Goal: Transaction & Acquisition: Purchase product/service

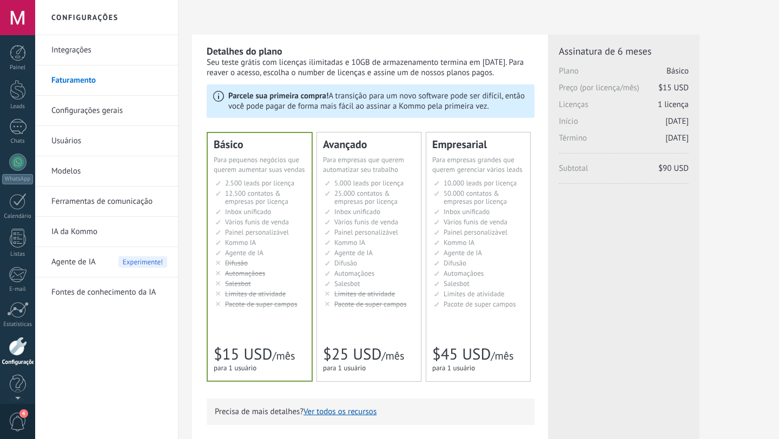
scroll to position [11, 0]
click at [56, 45] on link "Integrações" at bounding box center [109, 50] width 116 height 30
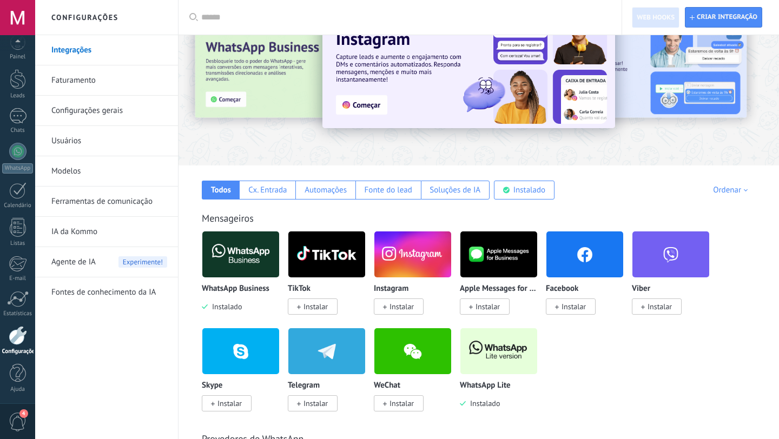
scroll to position [47, 0]
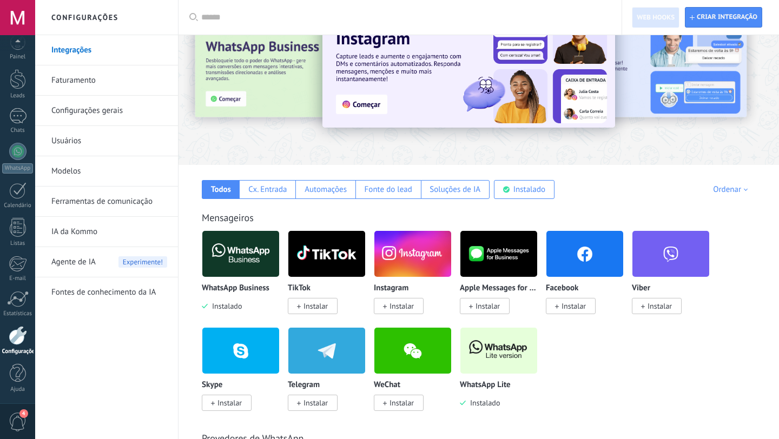
click at [246, 264] on img at bounding box center [240, 254] width 77 height 52
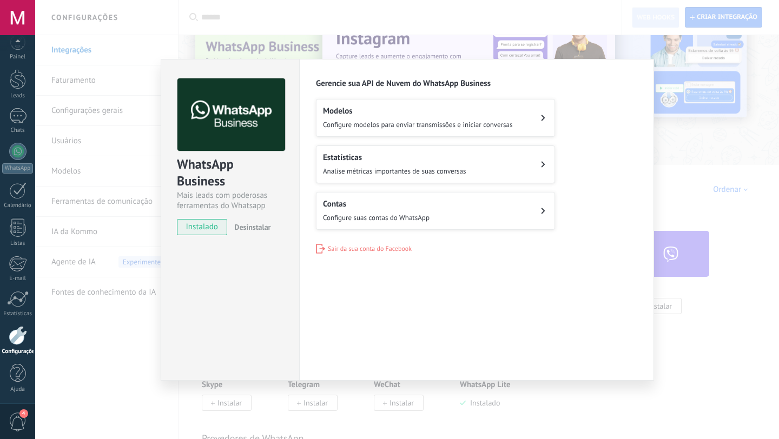
click at [403, 211] on div "Contas Configure suas contas do WhatsApp" at bounding box center [376, 211] width 107 height 24
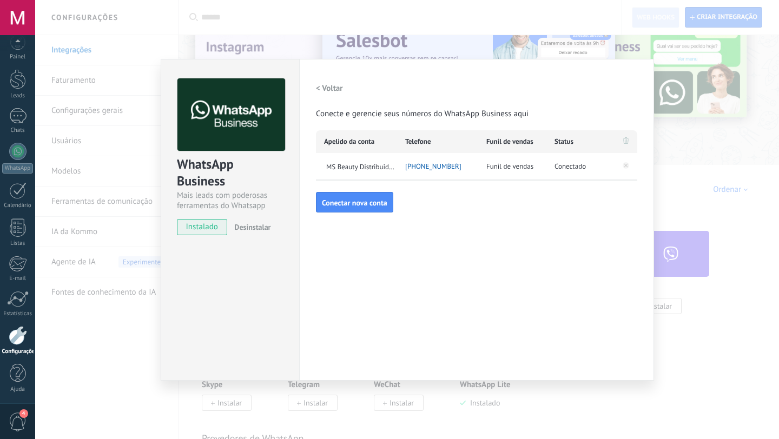
click at [67, 246] on div "WhatsApp Business Mais leads com poderosas ferramentas do Whatsapp instalado De…" at bounding box center [406, 219] width 743 height 439
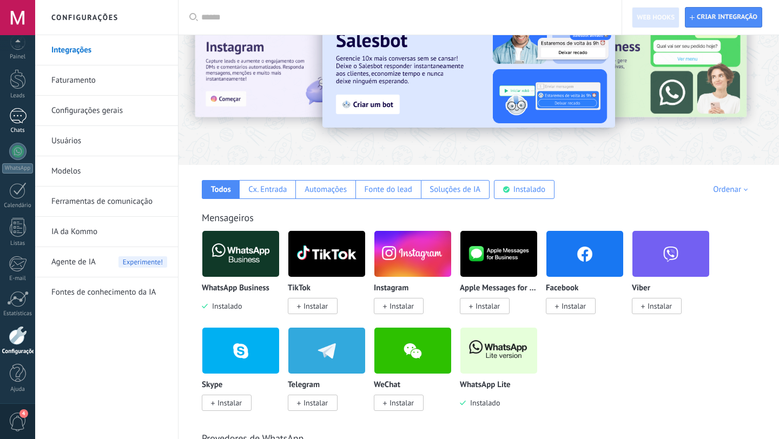
click at [19, 127] on div "Chats" at bounding box center [17, 130] width 31 height 7
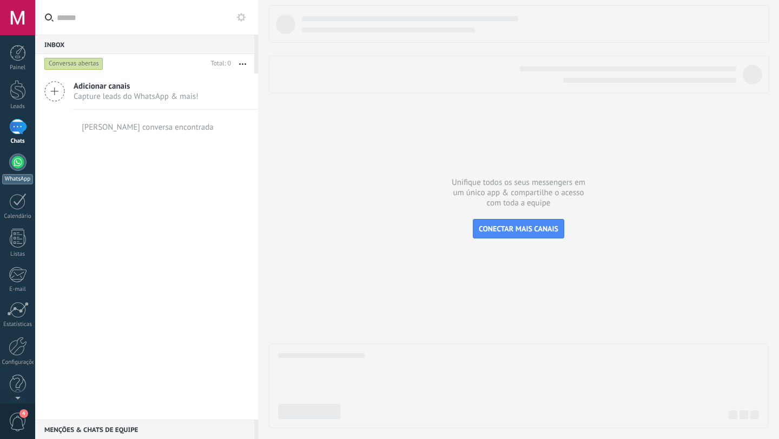
click at [28, 170] on link "WhatsApp" at bounding box center [17, 169] width 35 height 31
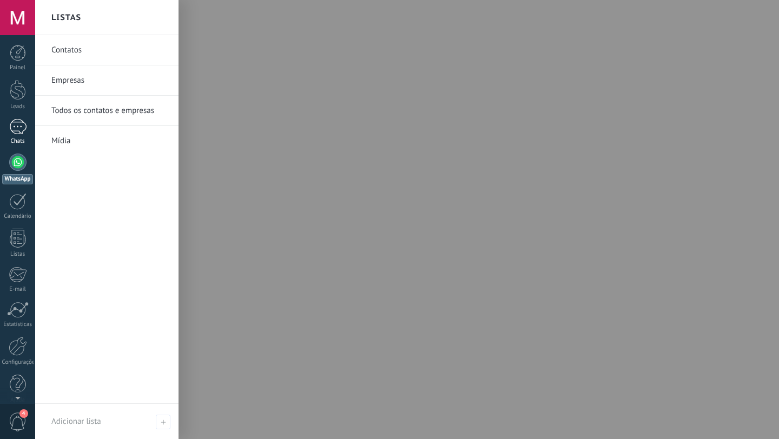
click at [14, 138] on div "Chats" at bounding box center [17, 141] width 31 height 7
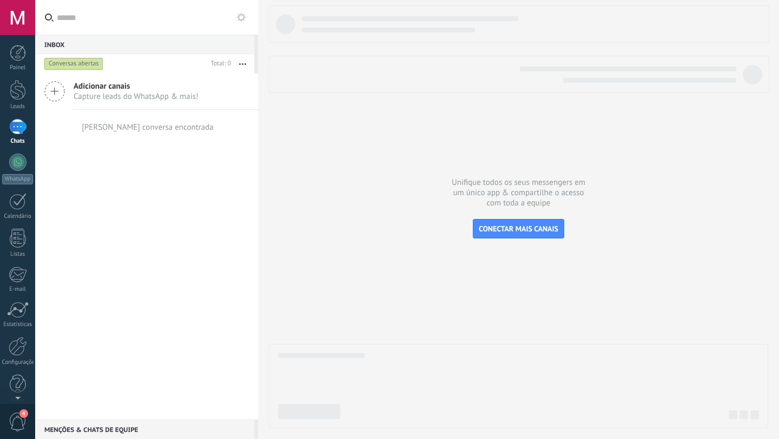
click at [72, 64] on div "Conversas abertas" at bounding box center [73, 63] width 59 height 13
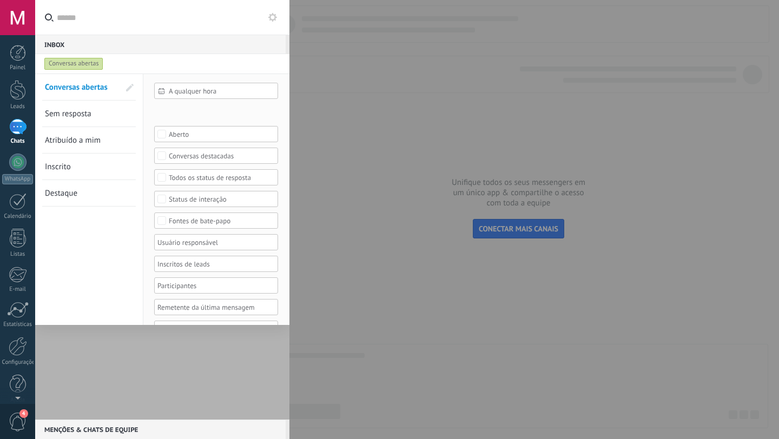
click at [72, 64] on div "Conversas abertas" at bounding box center [73, 63] width 59 height 13
click at [131, 52] on div "Inbox 0" at bounding box center [160, 44] width 250 height 19
click at [16, 71] on div "Painel Leads Chats WhatsApp Clientes" at bounding box center [17, 230] width 35 height 370
click at [17, 63] on link "Painel" at bounding box center [17, 58] width 35 height 26
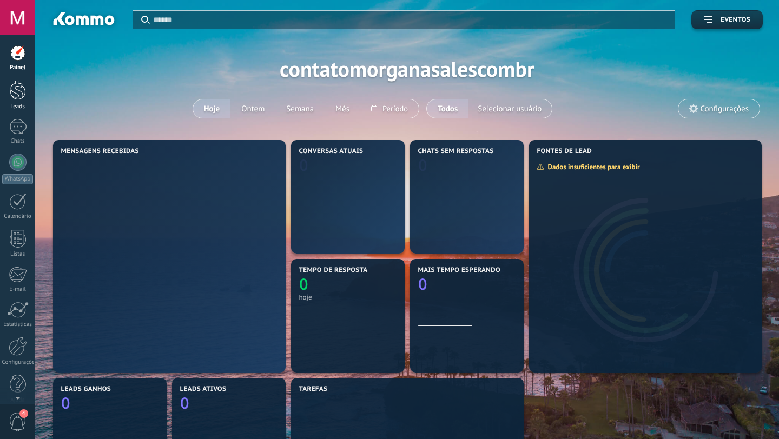
click at [17, 88] on div at bounding box center [18, 90] width 16 height 20
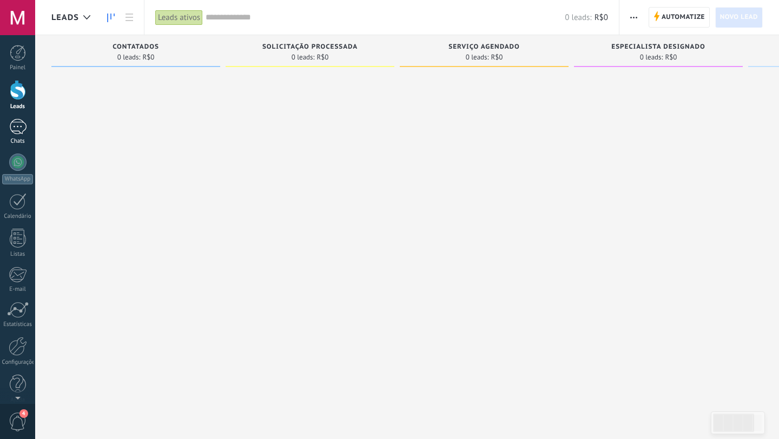
click at [12, 130] on div at bounding box center [17, 127] width 17 height 16
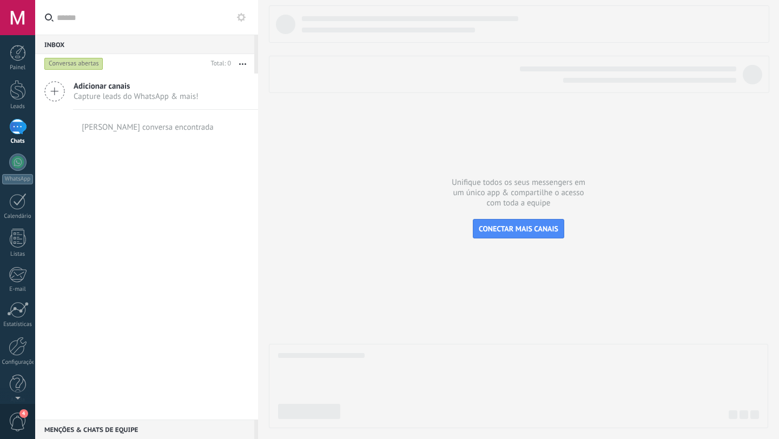
click at [440, 273] on div at bounding box center [518, 216] width 499 height 423
click at [145, 94] on span "Capture leads do WhatsApp & mais!" at bounding box center [136, 96] width 125 height 10
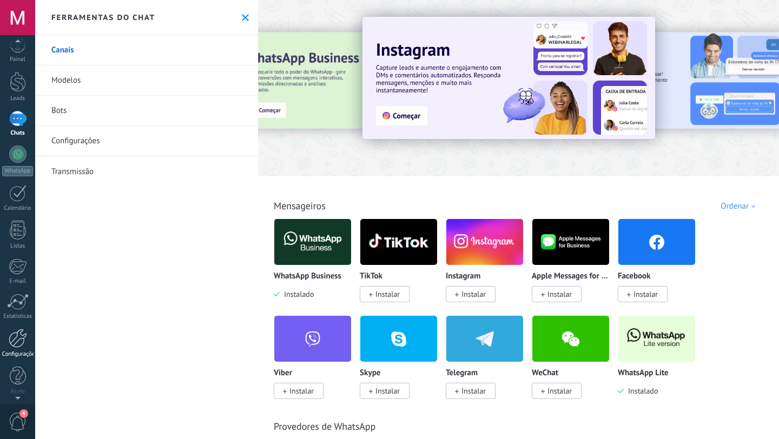
scroll to position [11, 0]
click at [14, 52] on link "Painel" at bounding box center [17, 47] width 35 height 26
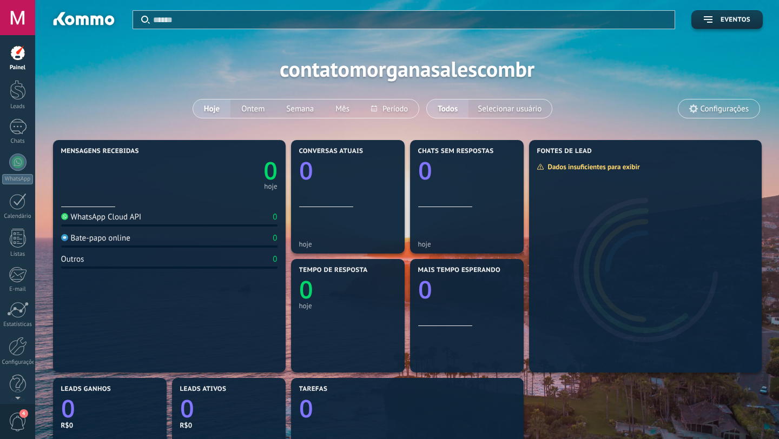
click at [725, 111] on span "Configurações" at bounding box center [724, 108] width 48 height 9
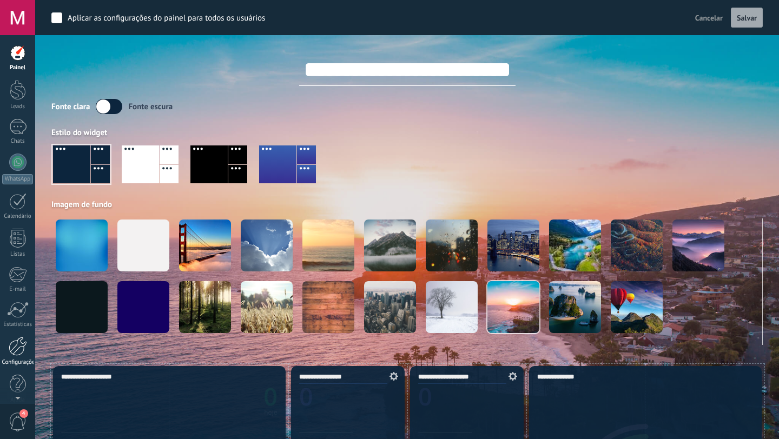
click at [3, 338] on link "Configurações" at bounding box center [17, 351] width 35 height 29
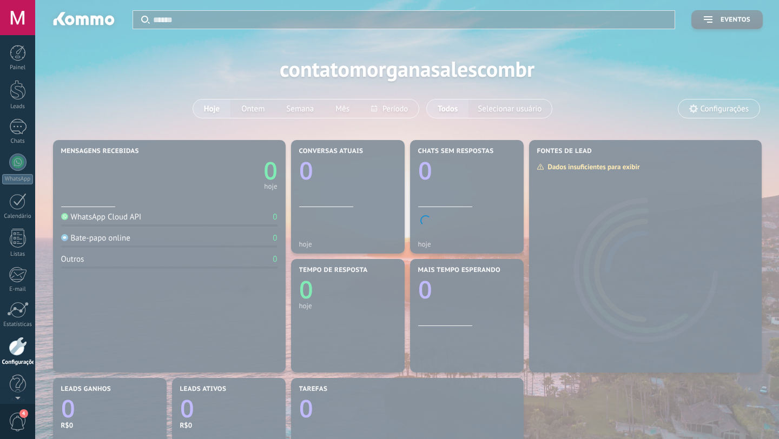
scroll to position [11, 0]
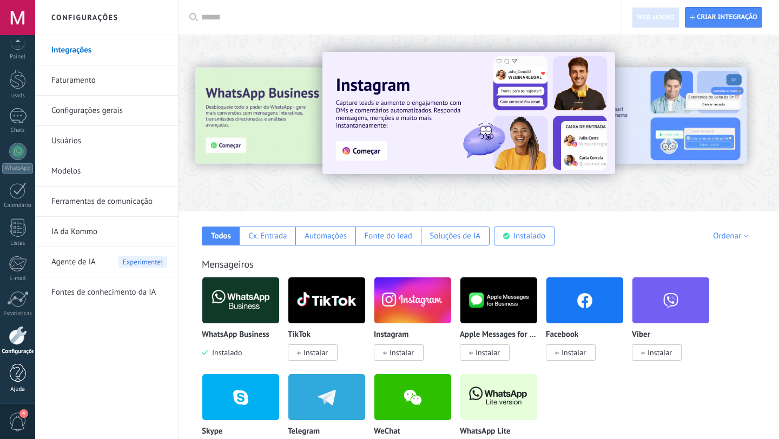
click at [5, 374] on link "Ajuda" at bounding box center [17, 378] width 35 height 29
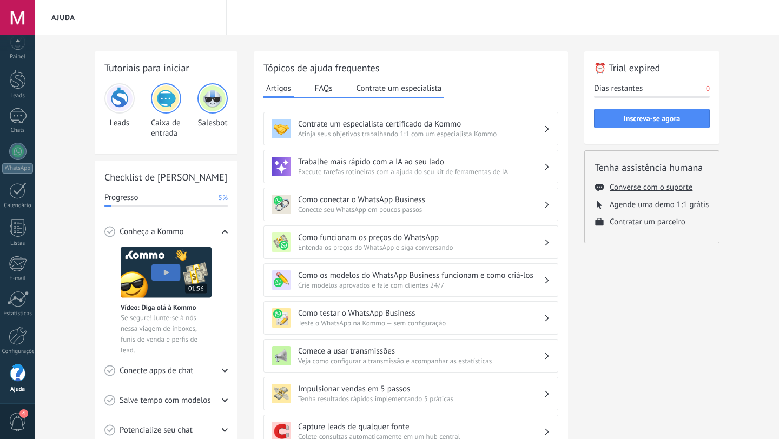
scroll to position [11, 0]
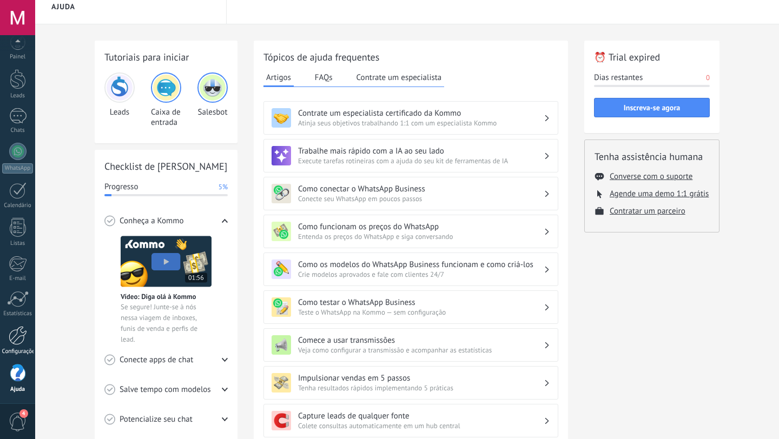
click at [15, 343] on div at bounding box center [18, 335] width 18 height 19
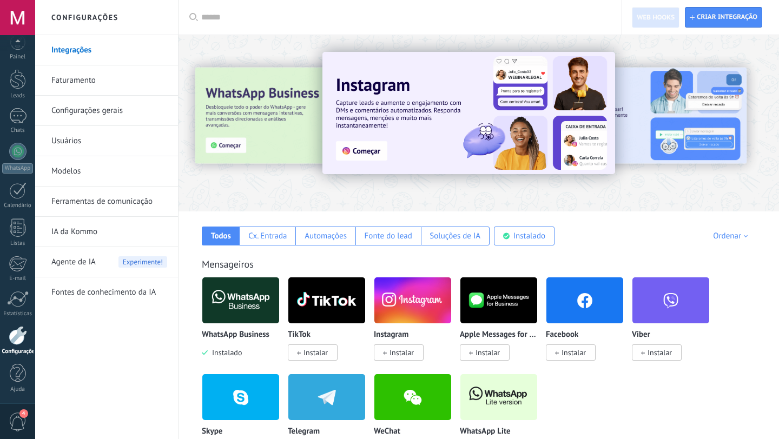
click at [263, 322] on img at bounding box center [240, 300] width 77 height 52
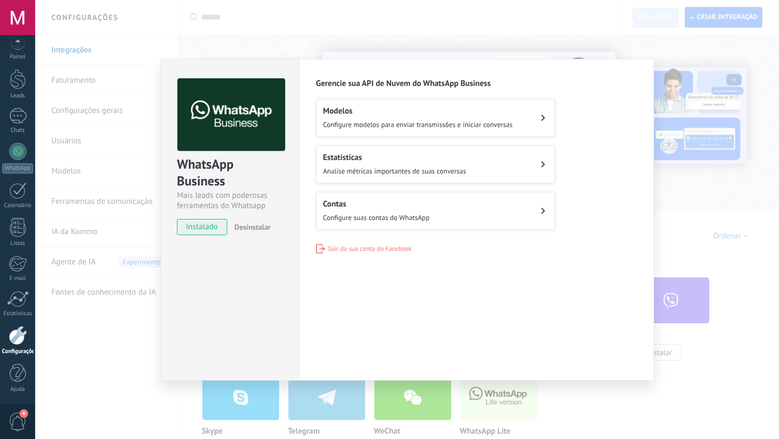
click at [394, 207] on h2 "Contas" at bounding box center [376, 204] width 107 height 10
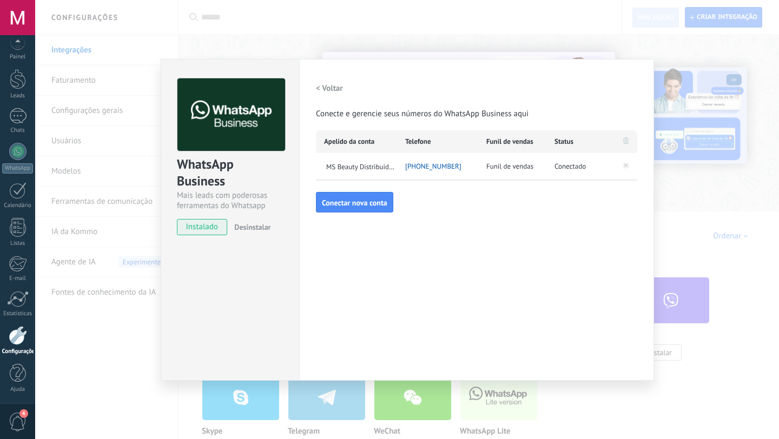
click at [436, 168] on span "[PHONE_NUMBER]" at bounding box center [433, 166] width 56 height 11
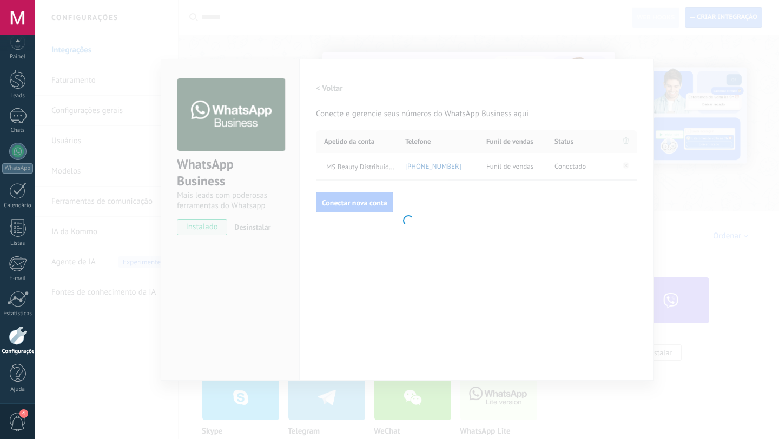
type input "**********"
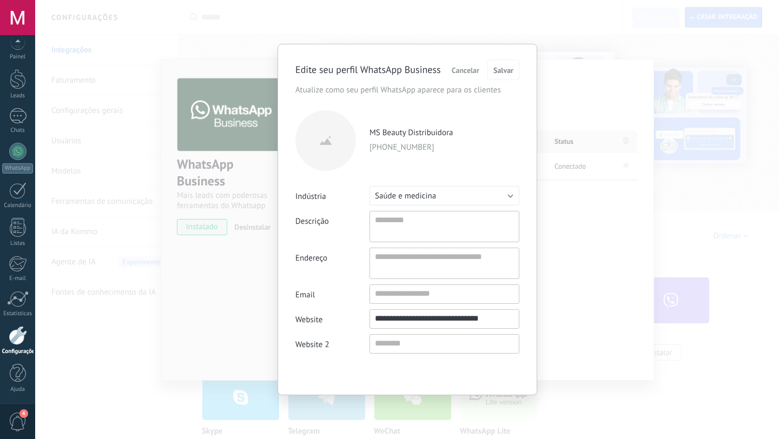
scroll to position [10, 0]
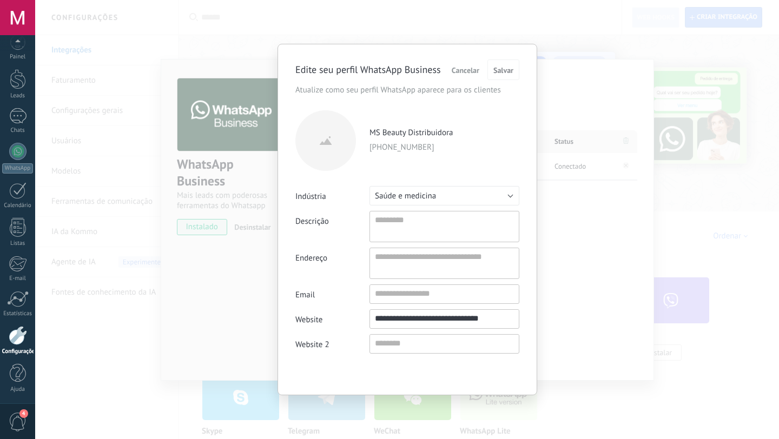
click at [467, 72] on span "Cancelar" at bounding box center [466, 71] width 28 height 8
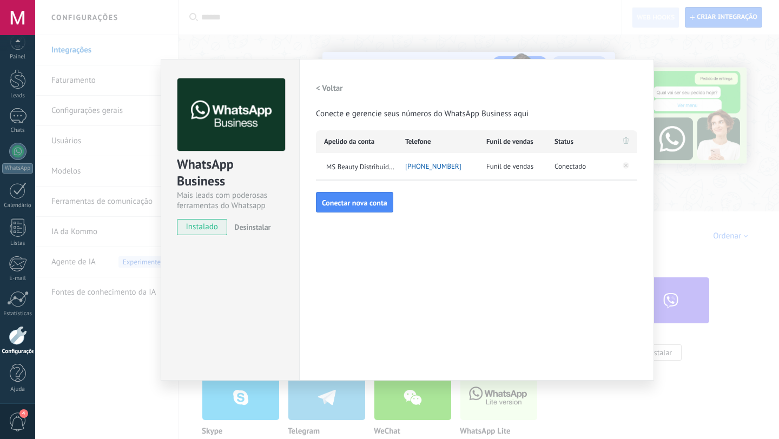
click at [587, 37] on div "WhatsApp Business Mais leads com poderosas ferramentas do Whatsapp instalado De…" at bounding box center [406, 219] width 743 height 439
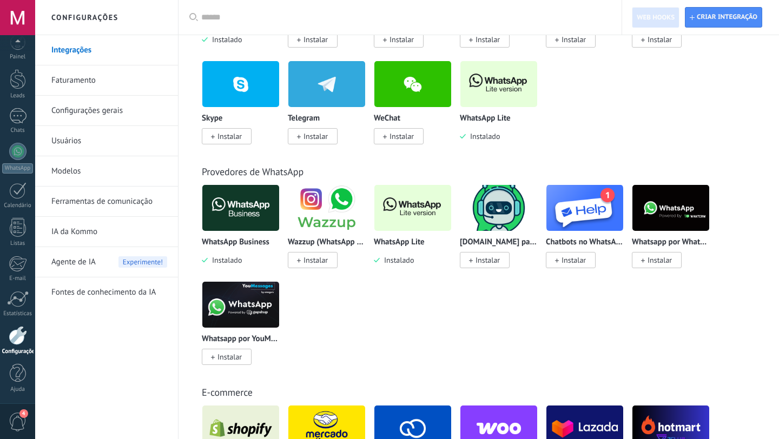
scroll to position [314, 0]
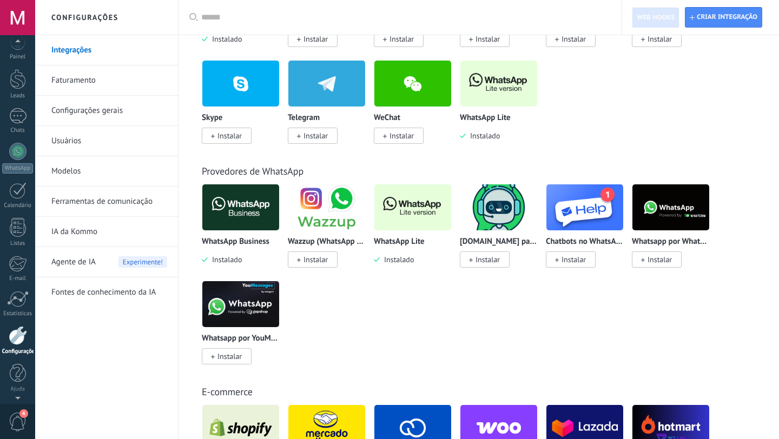
click at [18, 5] on div at bounding box center [17, 17] width 35 height 35
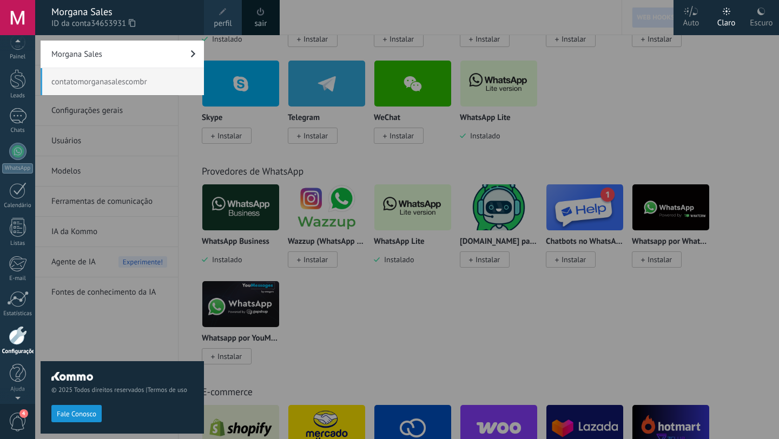
click at [151, 51] on link "Morgana Sales" at bounding box center [122, 54] width 163 height 27
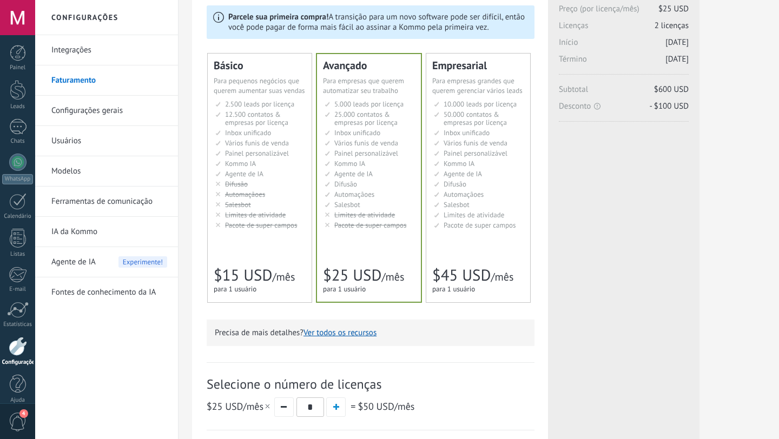
scroll to position [82, 0]
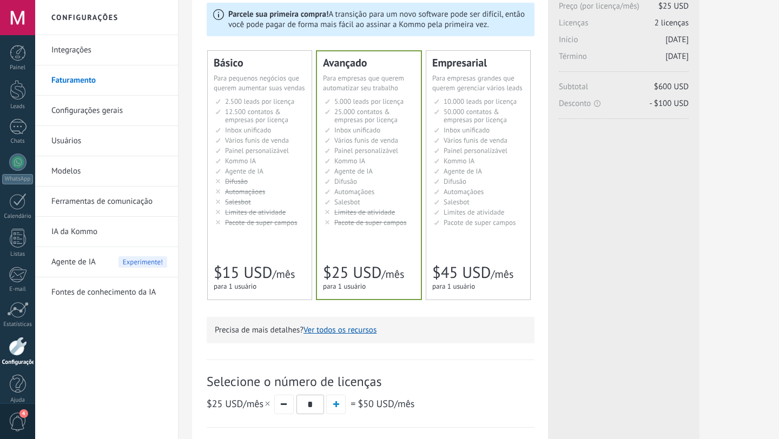
click at [221, 244] on div "Básico Для увеличения продаж в малом бизнесе For small businesses that want to …" at bounding box center [260, 175] width 104 height 249
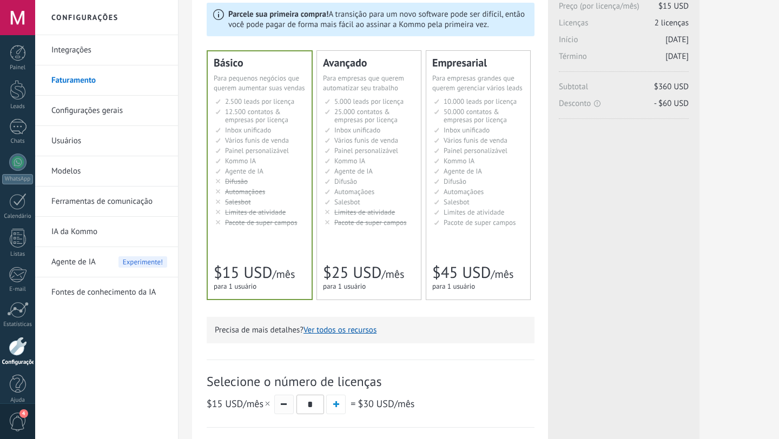
click at [286, 410] on button "button" at bounding box center [283, 404] width 19 height 19
type input "*"
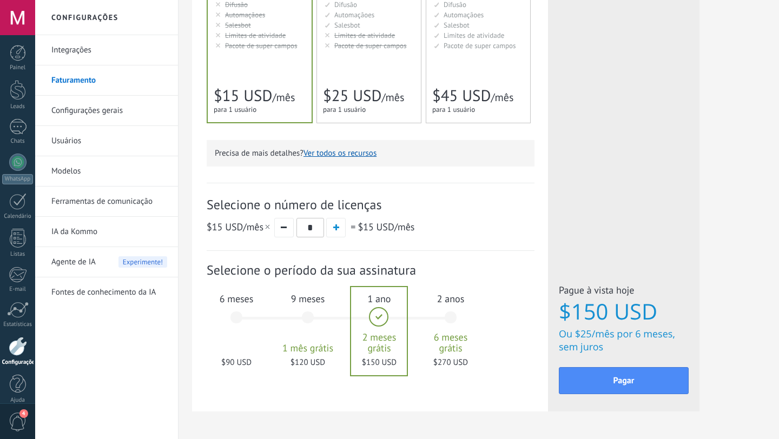
scroll to position [295, 0]
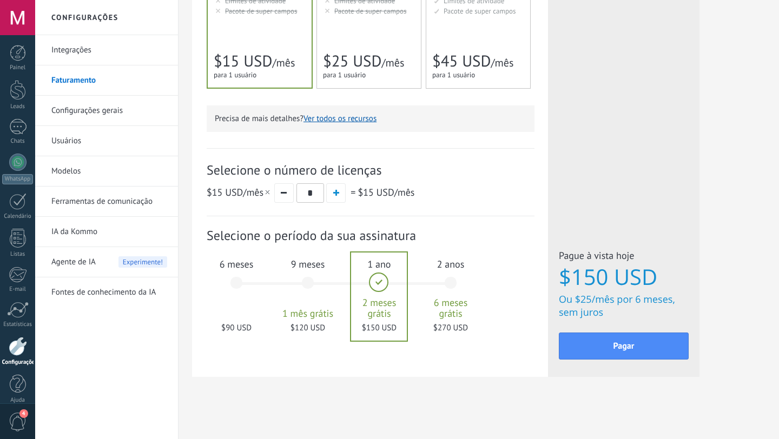
click at [227, 276] on div "6 meses $90 USD" at bounding box center [236, 288] width 58 height 76
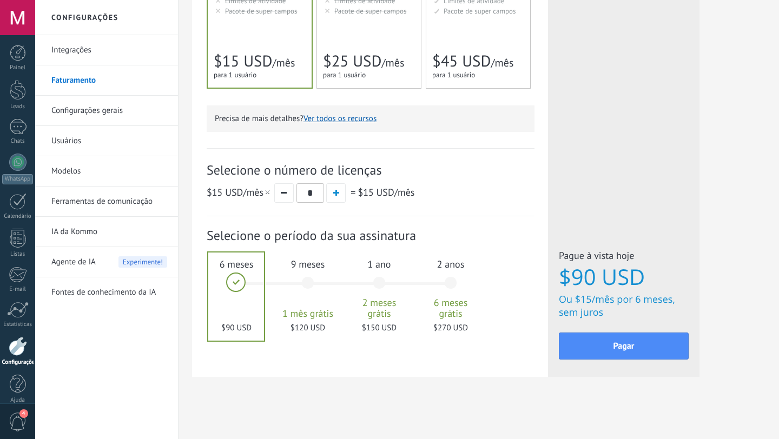
click at [605, 361] on div "Pagar" at bounding box center [624, 344] width 130 height 43
click at [605, 351] on button "Pagar" at bounding box center [624, 346] width 130 height 27
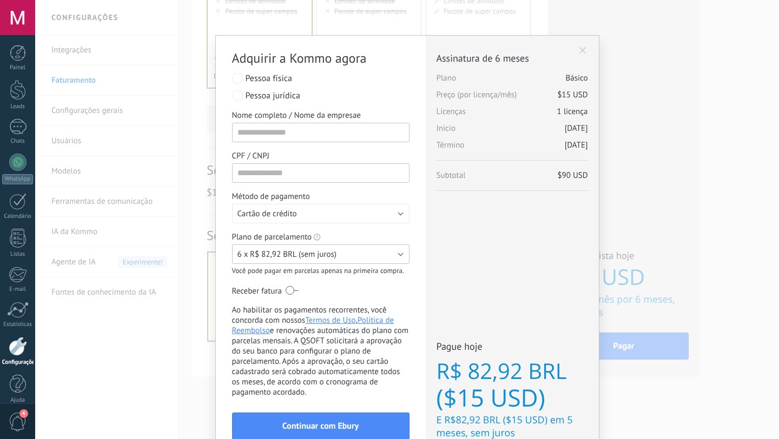
click at [355, 257] on button "6 x R$ 82,92 BRL (sem juros)" at bounding box center [320, 253] width 177 height 19
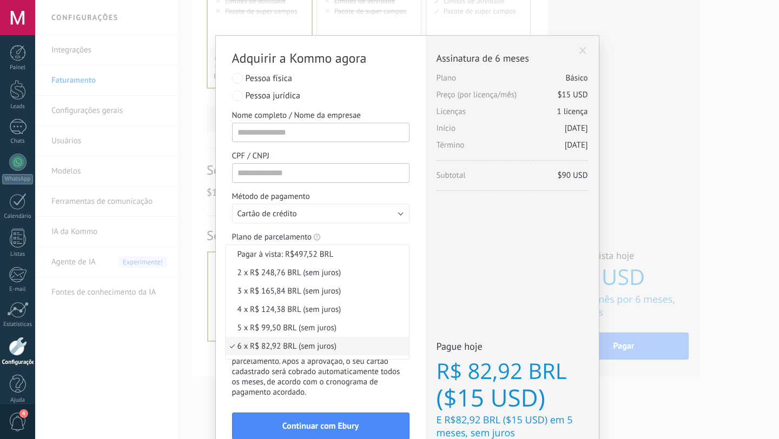
scroll to position [47, 0]
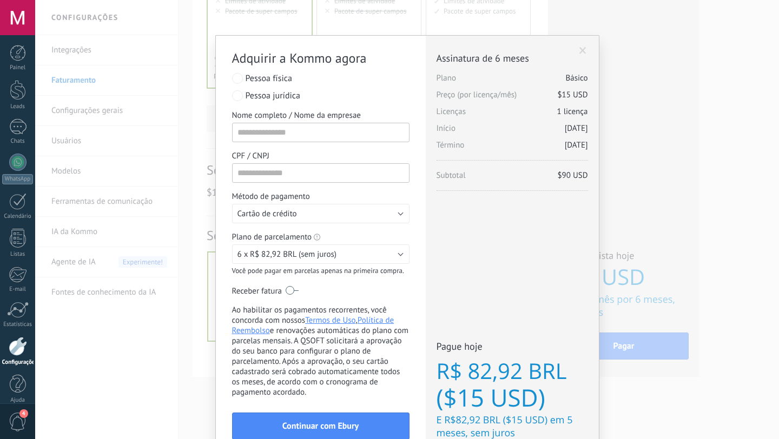
click at [474, 283] on div "Licenças adicionais Plano Básico Preço (por licença/mês) $15 USD Novas licenças…" at bounding box center [512, 249] width 173 height 426
click at [307, 253] on span "6 x R$ 82,92 BRL (sem juros)" at bounding box center [286, 254] width 99 height 10
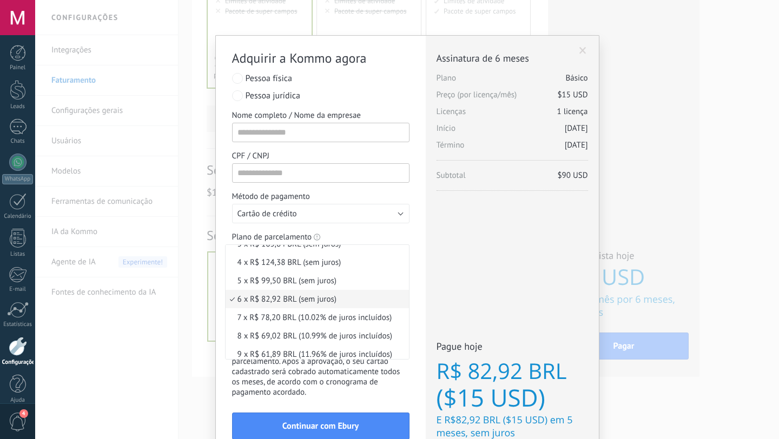
click at [308, 304] on span "6 x R$ 82,92 BRL (sem juros)" at bounding box center [315, 299] width 180 height 10
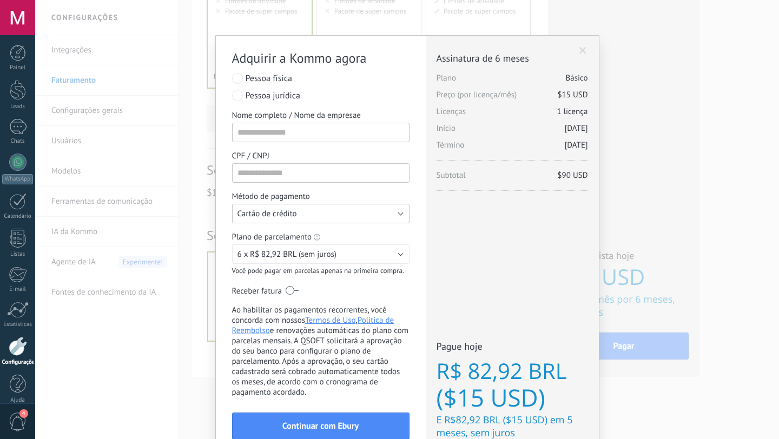
click at [329, 218] on button "Cartão de crédito" at bounding box center [320, 213] width 177 height 19
click at [329, 218] on span "Cartão de crédito" at bounding box center [315, 214] width 180 height 10
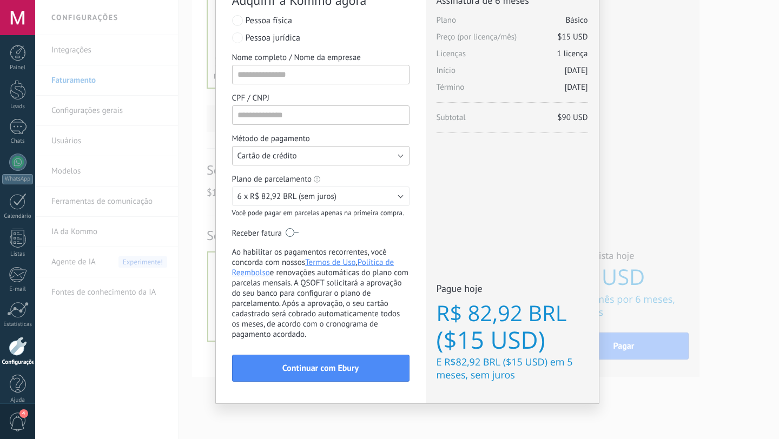
scroll to position [61, 0]
click at [295, 235] on label at bounding box center [292, 232] width 13 height 17
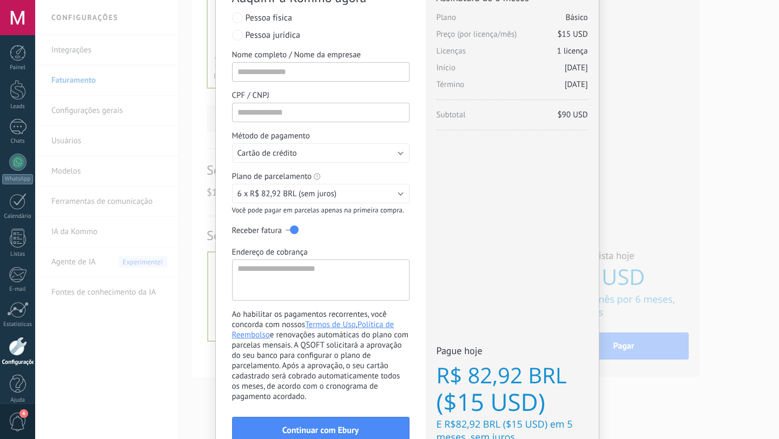
click at [289, 234] on label at bounding box center [292, 229] width 13 height 17
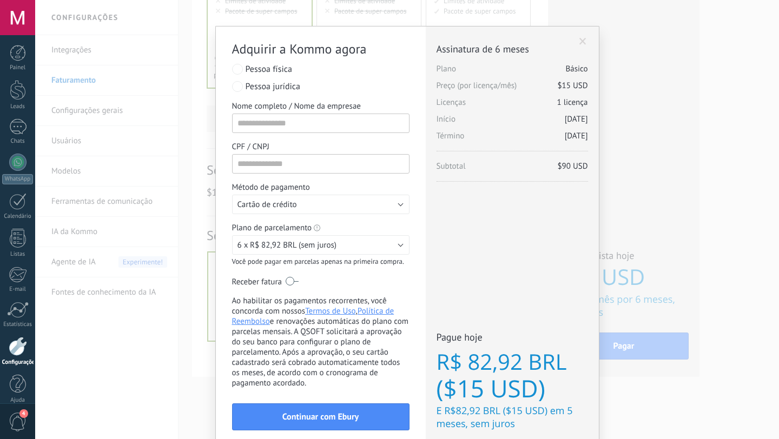
scroll to position [6, 0]
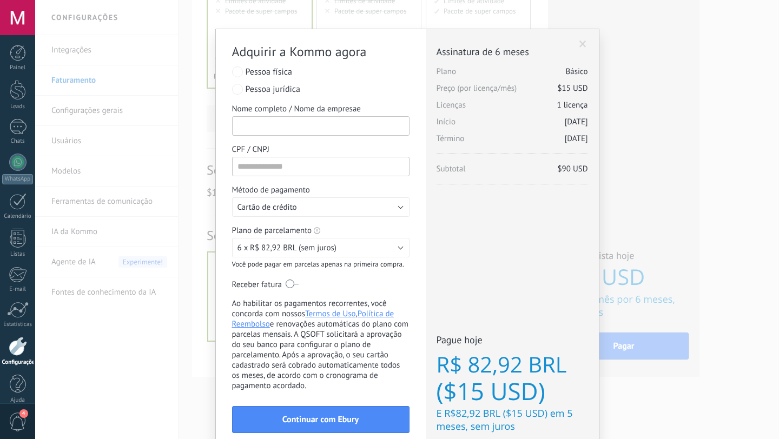
click at [358, 129] on input "Nome completo / Nome da empresae" at bounding box center [320, 125] width 177 height 19
click at [294, 285] on label at bounding box center [292, 283] width 13 height 17
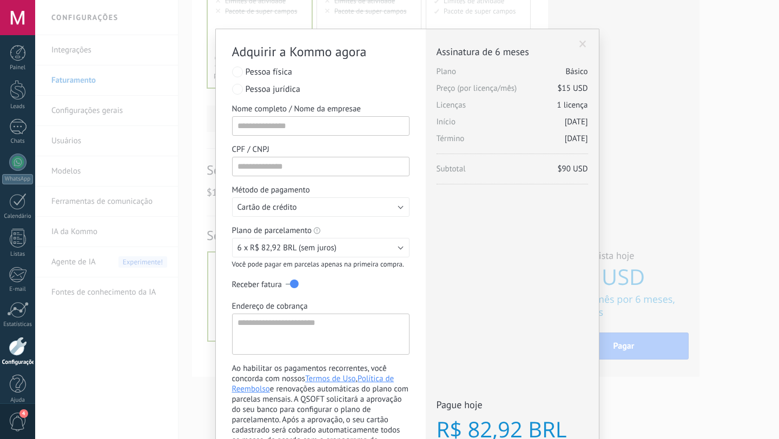
click at [291, 285] on label at bounding box center [292, 283] width 13 height 17
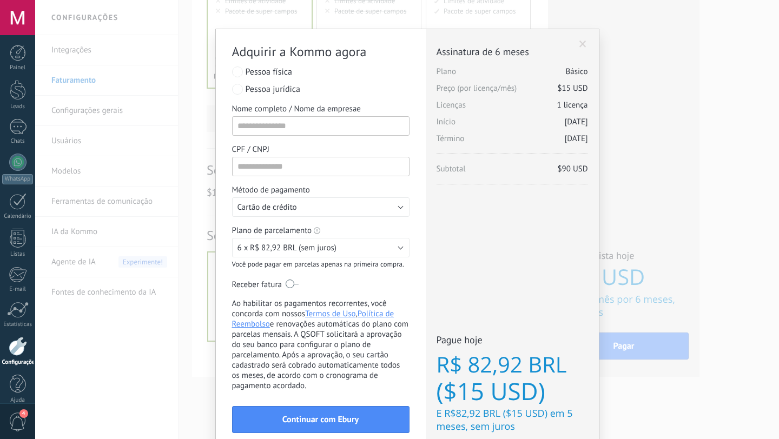
click at [295, 286] on label at bounding box center [292, 283] width 13 height 17
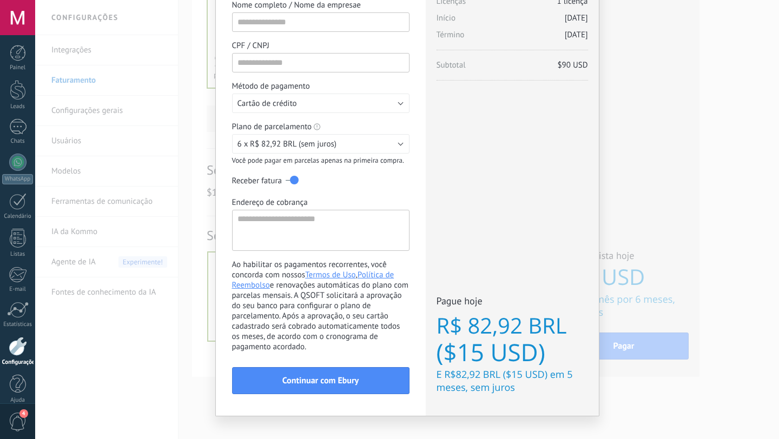
scroll to position [127, 0]
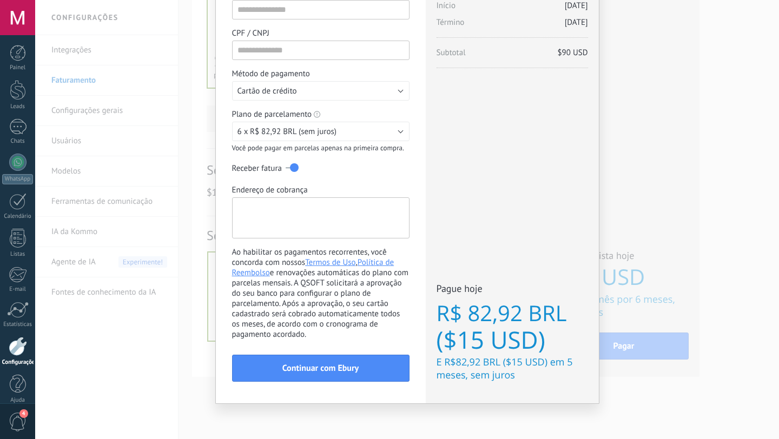
click at [278, 213] on textarea "Endereço de cobrança" at bounding box center [320, 217] width 177 height 41
type textarea "*"
type textarea "**********"
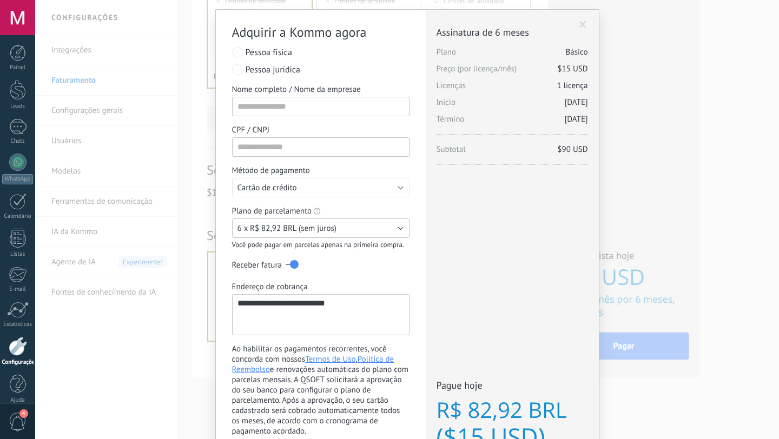
scroll to position [25, 0]
click at [379, 310] on textarea "**********" at bounding box center [320, 315] width 177 height 41
click at [337, 105] on input "Nome completo / Nome da empresae" at bounding box center [320, 106] width 177 height 19
type input "**********"
paste input "**********"
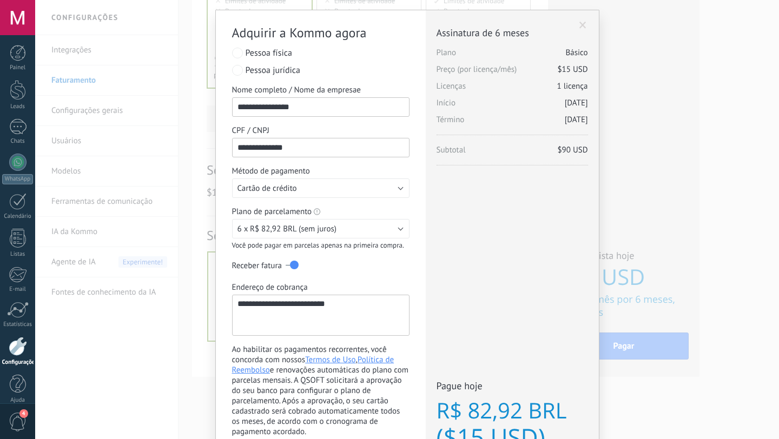
click at [357, 288] on label "Endereço de cobrança" at bounding box center [320, 287] width 177 height 10
click at [357, 295] on textarea "**********" at bounding box center [320, 315] width 177 height 41
click at [383, 270] on div "Receber fatura" at bounding box center [320, 266] width 177 height 10
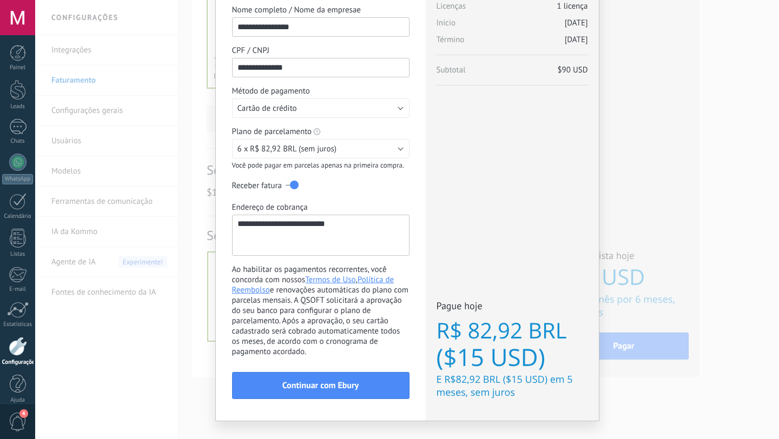
scroll to position [127, 0]
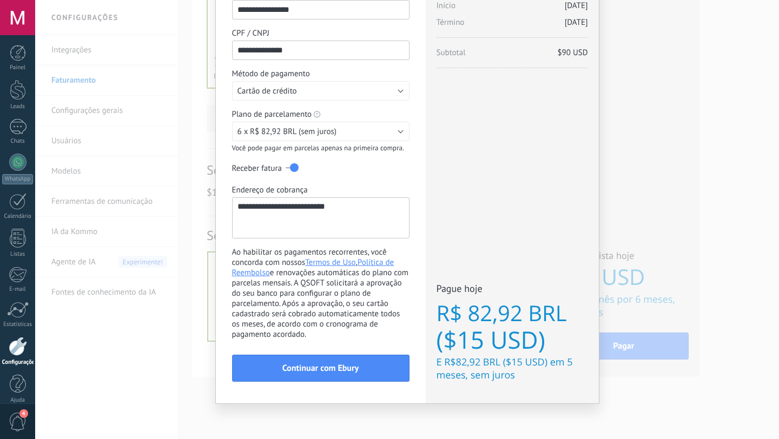
drag, startPoint x: 324, startPoint y: 51, endPoint x: 192, endPoint y: 51, distance: 131.4
click at [192, 51] on div "**********" at bounding box center [406, 219] width 743 height 439
type input "**********"
click at [326, 369] on span "Continuar com Ebury" at bounding box center [320, 368] width 76 height 8
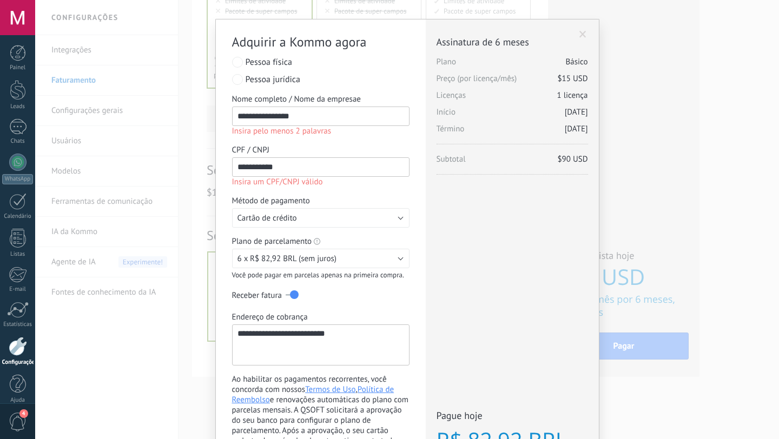
scroll to position [0, 0]
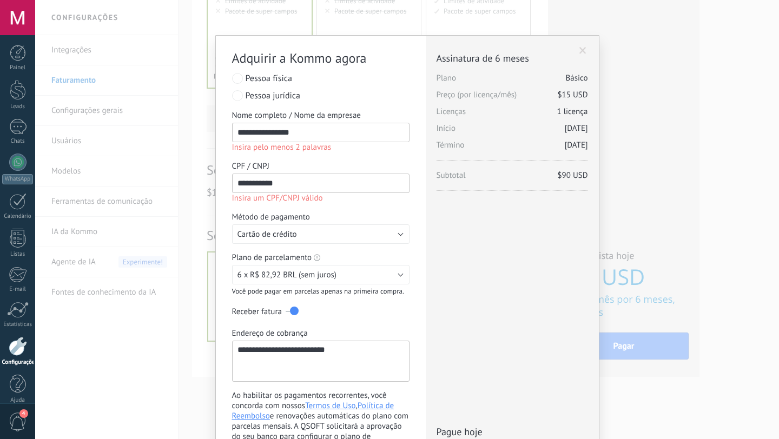
click at [359, 136] on input "**********" at bounding box center [320, 132] width 177 height 19
drag, startPoint x: 359, startPoint y: 136, endPoint x: 214, endPoint y: 114, distance: 146.7
click at [216, 114] on div "**********" at bounding box center [321, 291] width 210 height 511
type input "**********"
click at [314, 191] on input "**********" at bounding box center [320, 183] width 177 height 19
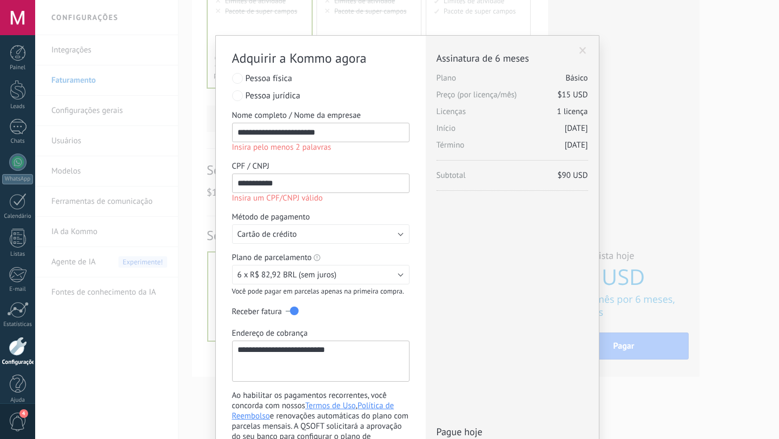
scroll to position [148, 0]
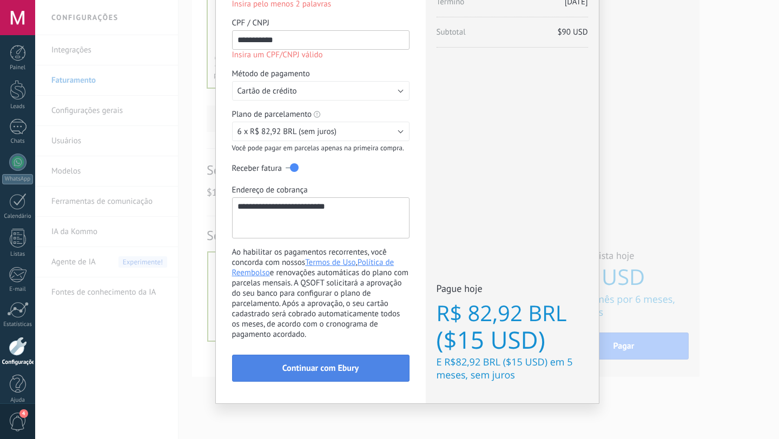
click at [350, 374] on button "Continuar com Ebury" at bounding box center [320, 368] width 177 height 27
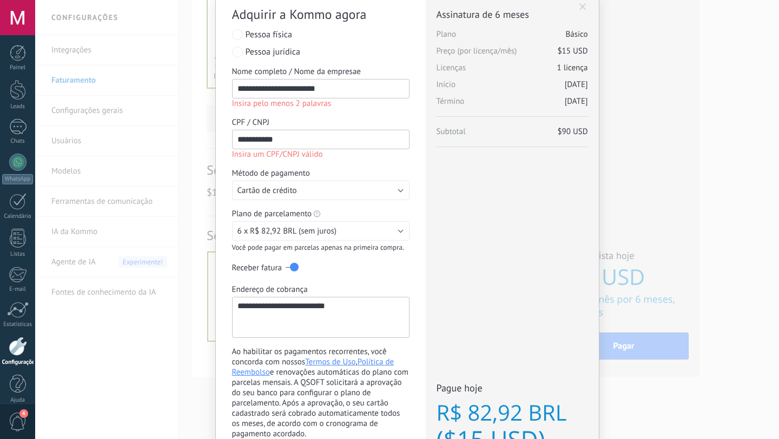
scroll to position [41, 0]
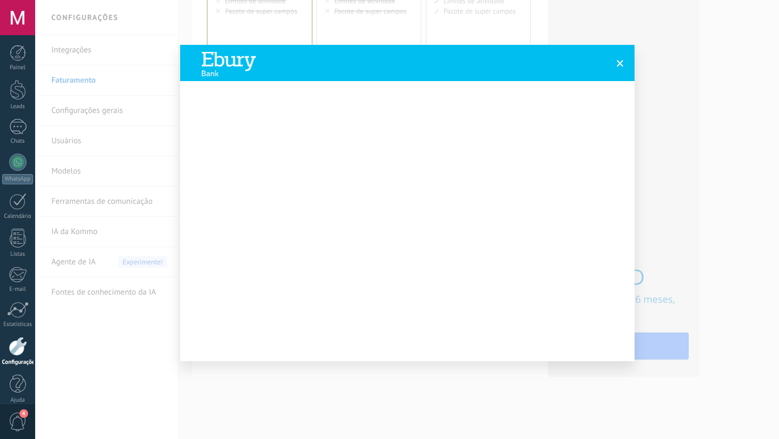
click at [621, 67] on span at bounding box center [620, 63] width 18 height 18
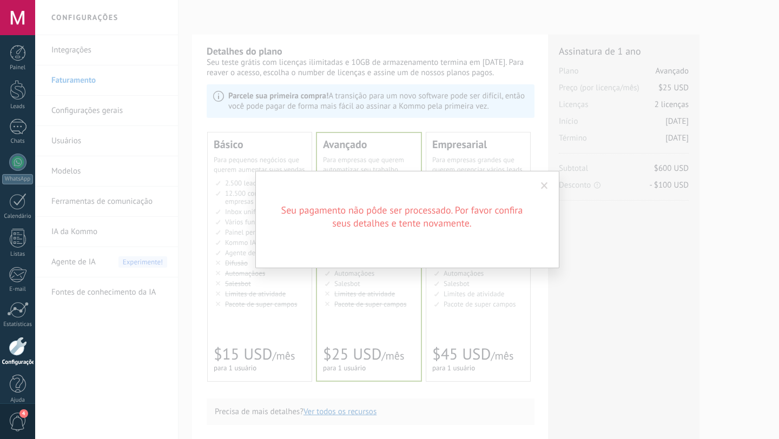
click at [251, 277] on div "Seu pagamento não pôde ser processado. Por favor confira seus detalhes e tente …" at bounding box center [406, 219] width 743 height 439
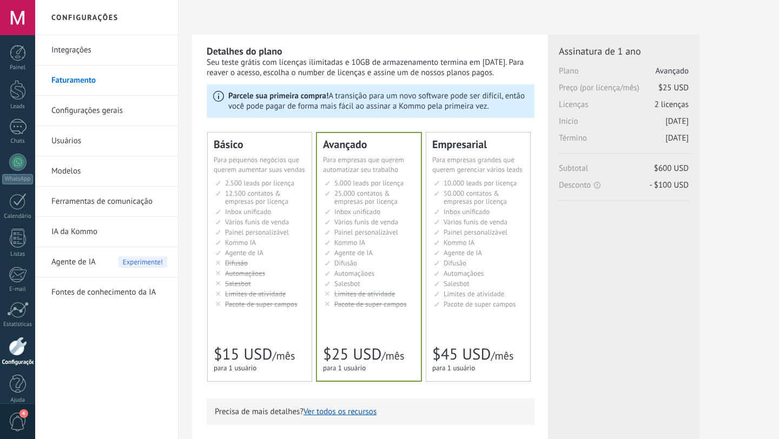
click at [251, 277] on span "Automaçãoes" at bounding box center [245, 273] width 40 height 9
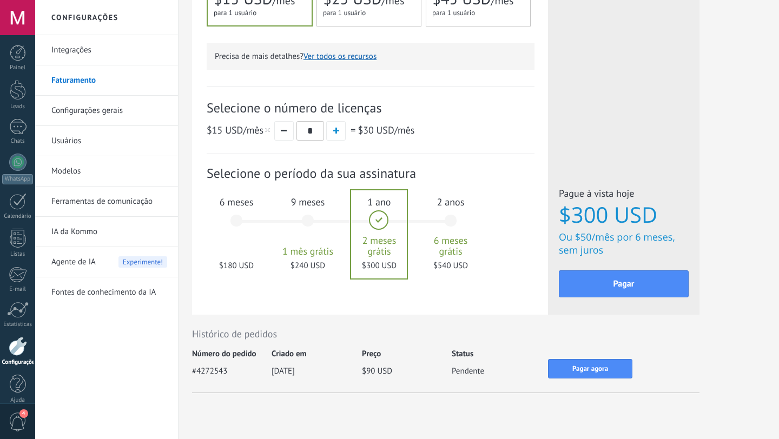
scroll to position [375, 0]
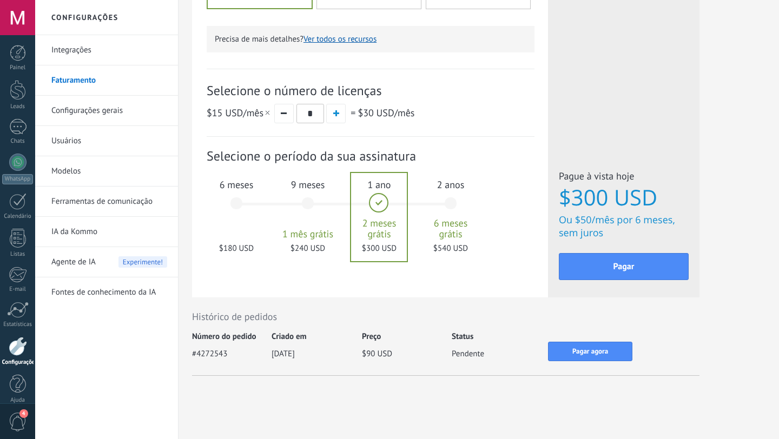
click at [236, 208] on div "6 meses $180 USD" at bounding box center [236, 208] width 58 height 76
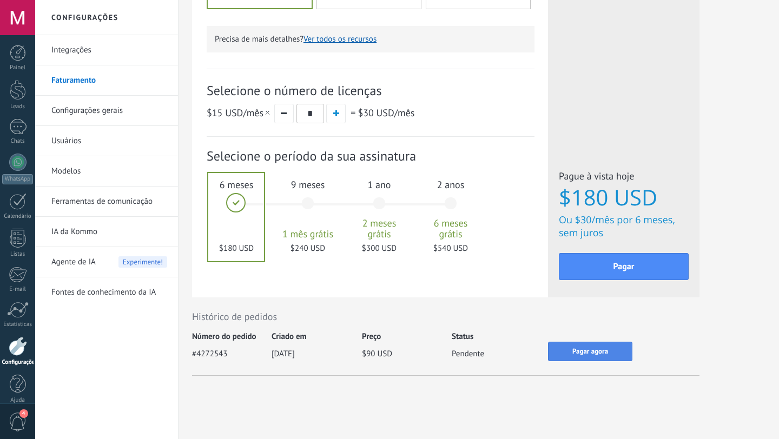
click at [565, 353] on button "Pagar agora" at bounding box center [590, 351] width 84 height 19
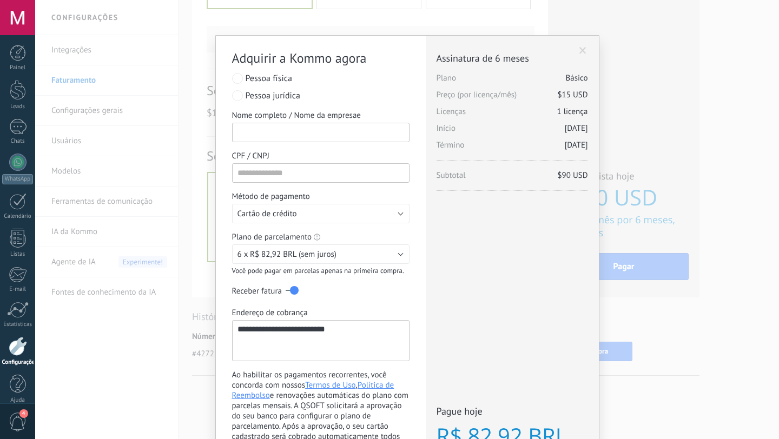
click at [306, 125] on input "Nome completo / Nome da empresae" at bounding box center [320, 132] width 177 height 19
type input "**********"
click at [291, 181] on input "CPF / CNPJ" at bounding box center [320, 172] width 177 height 19
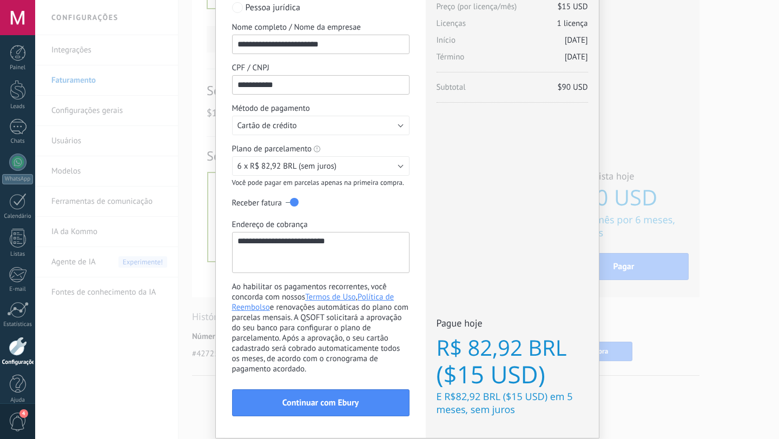
scroll to position [127, 0]
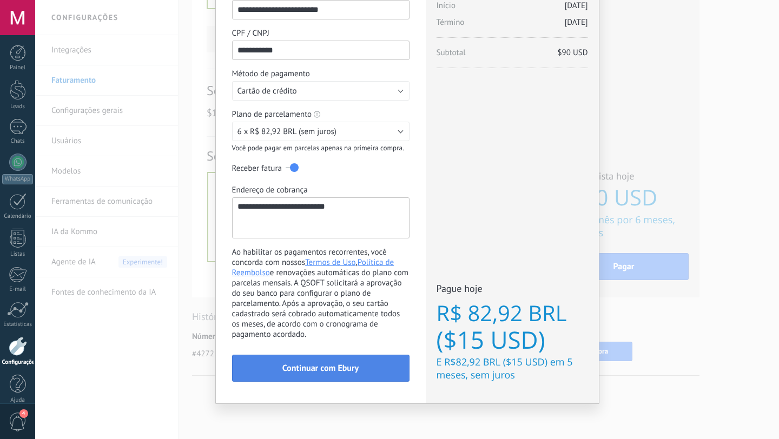
type input "**********"
click at [362, 362] on button "Continuar com Ebury" at bounding box center [320, 368] width 177 height 27
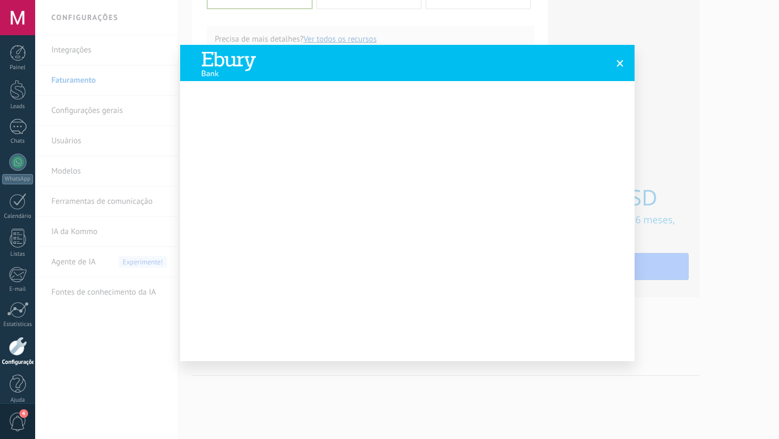
click at [618, 63] on span at bounding box center [619, 63] width 7 height 8
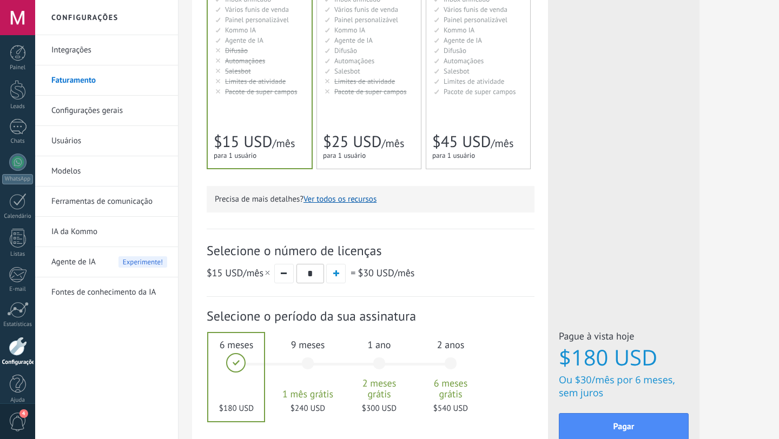
scroll to position [375, 0]
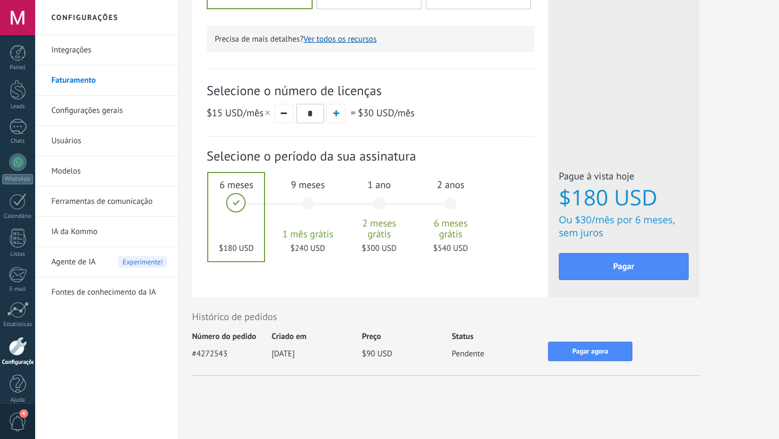
click at [233, 210] on div at bounding box center [236, 217] width 56 height 88
click at [287, 108] on button "button" at bounding box center [283, 113] width 19 height 19
type input "*"
click at [287, 108] on button "button" at bounding box center [283, 113] width 19 height 19
click at [598, 270] on button "Pagar" at bounding box center [624, 266] width 130 height 27
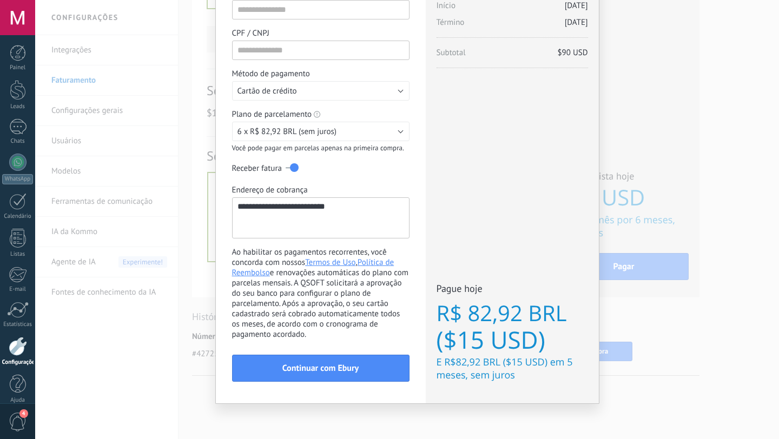
scroll to position [0, 0]
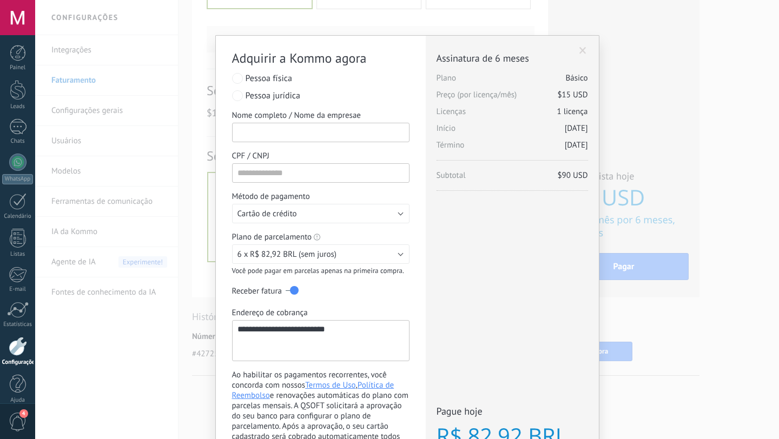
click at [317, 137] on input "Nome completo / Nome da empresae" at bounding box center [320, 132] width 177 height 19
type input "**********"
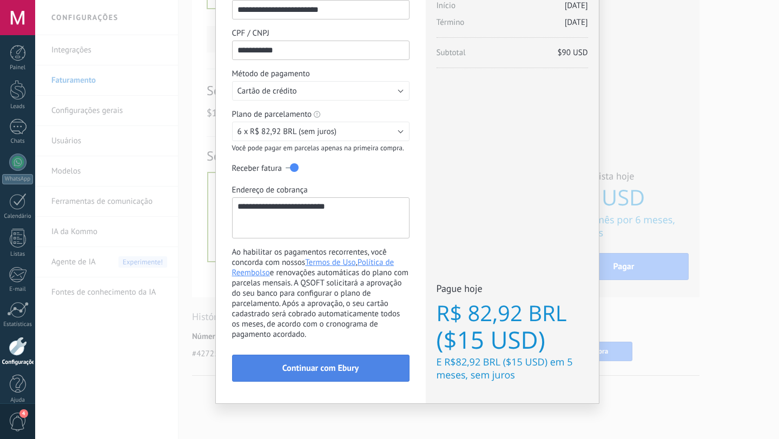
type input "**********"
click at [362, 374] on button "Continuar com Ebury" at bounding box center [320, 368] width 177 height 27
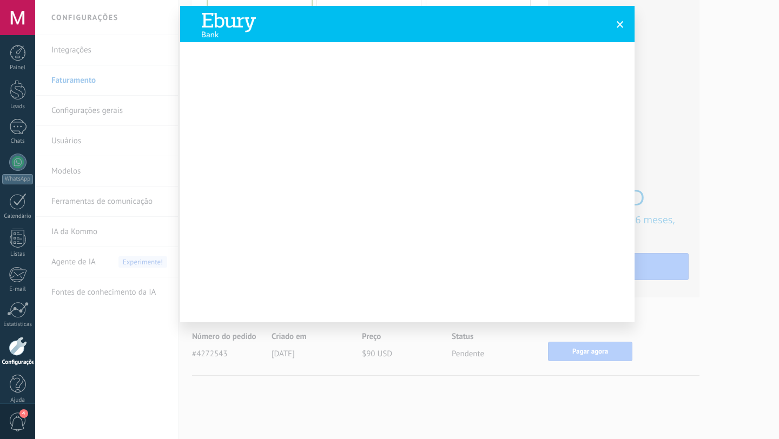
scroll to position [40, 0]
